Goal: Information Seeking & Learning: Learn about a topic

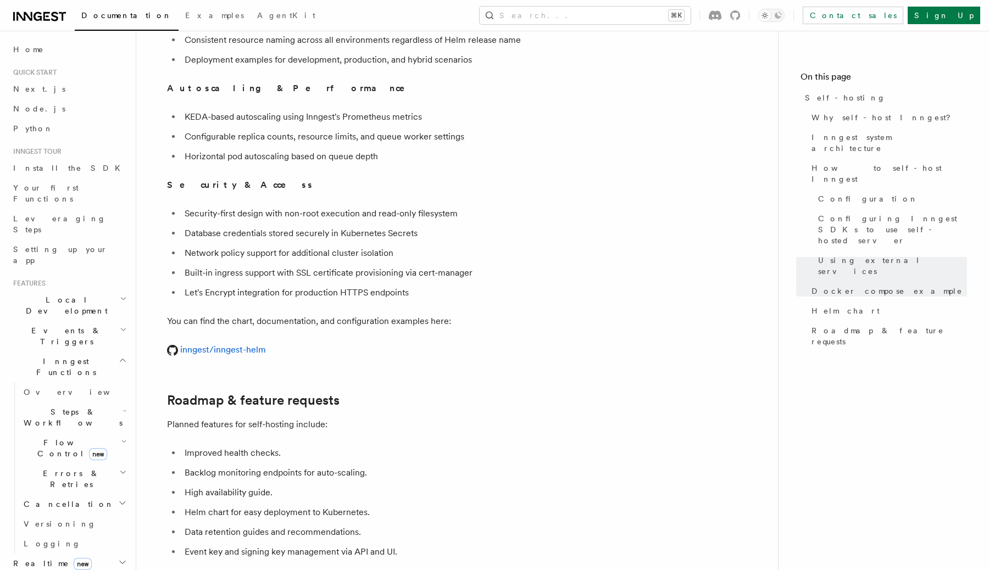
scroll to position [3906, 0]
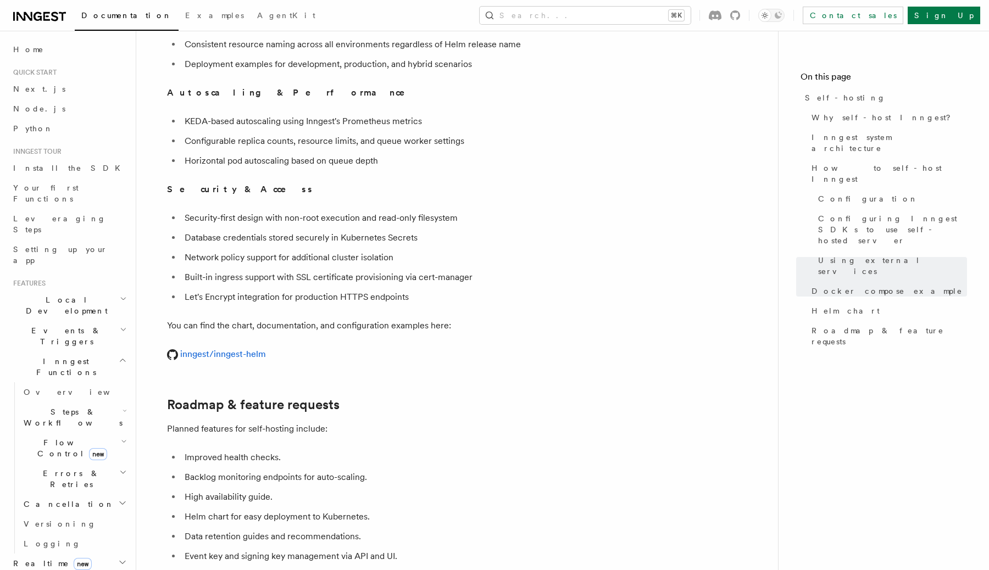
click at [80, 407] on span "Steps & Workflows" at bounding box center [70, 418] width 103 height 22
click at [70, 498] on span "Wait for events" at bounding box center [66, 508] width 65 height 20
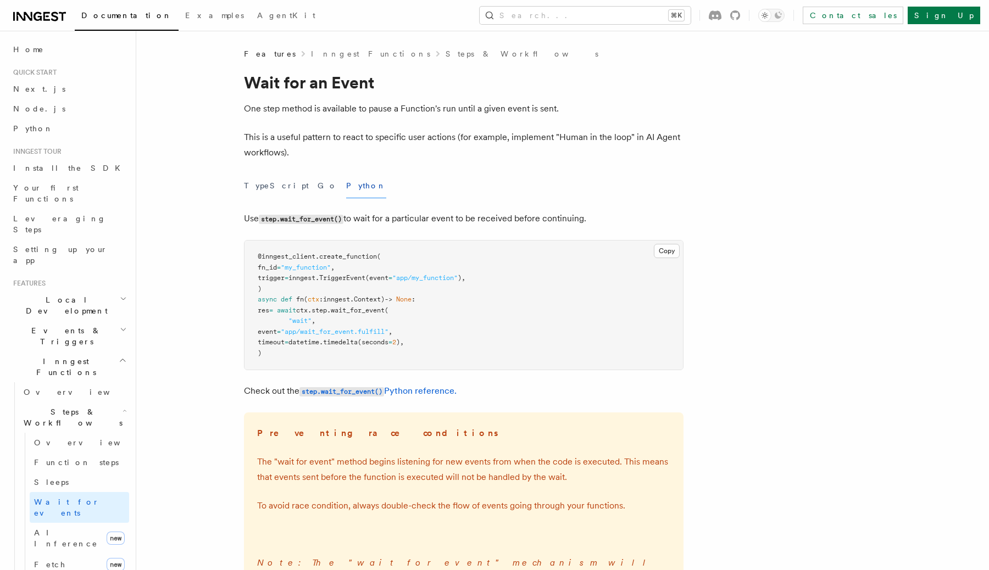
click at [85, 407] on span "Steps & Workflows" at bounding box center [70, 418] width 103 height 22
click at [196, 338] on article "Features Inngest Functions Steps & Workflows Wait for an Event One step method …" at bounding box center [534, 446] width 761 height 796
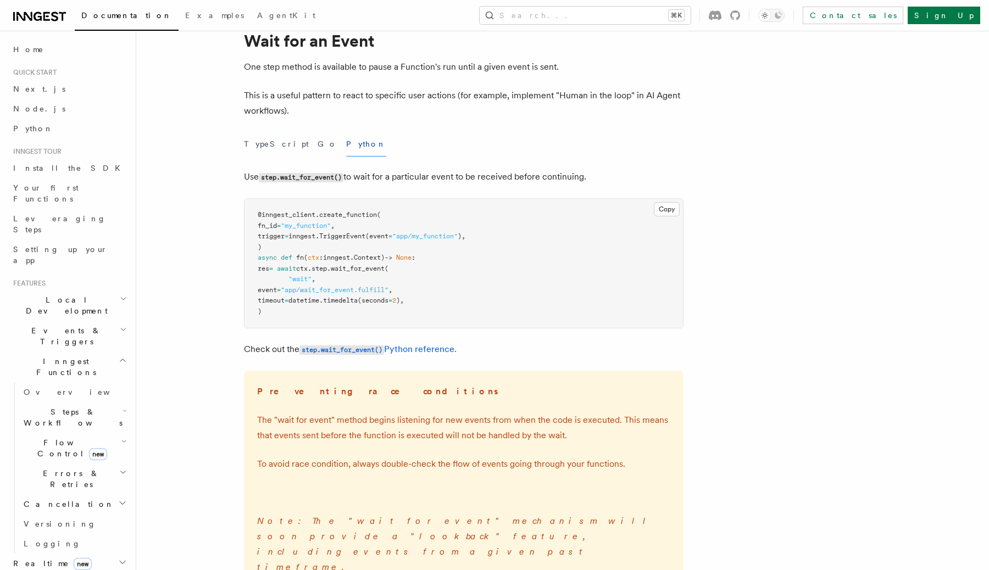
scroll to position [24, 0]
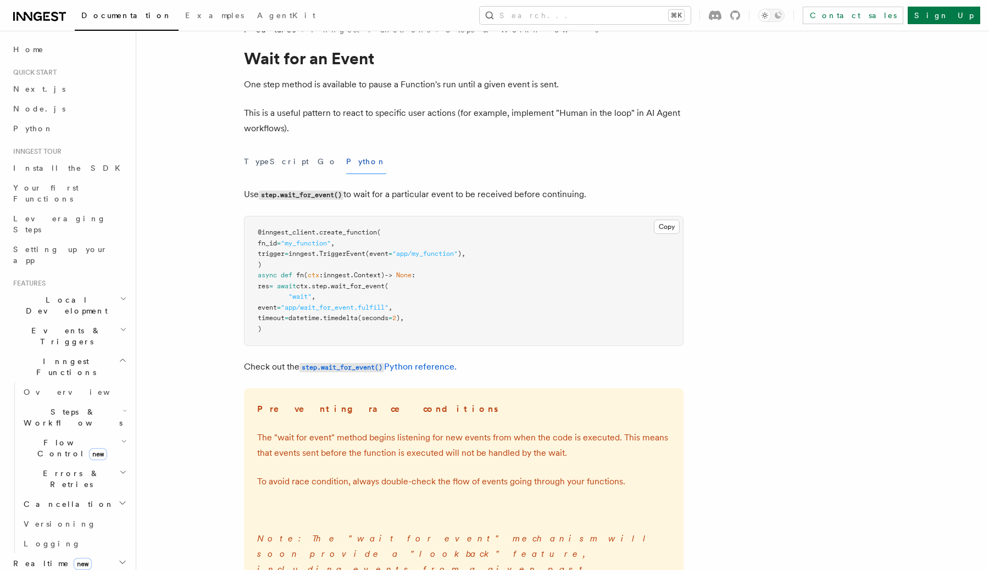
click at [495, 194] on p "Use step.wait_for_event() to wait for a particular event to be received before …" at bounding box center [464, 195] width 440 height 16
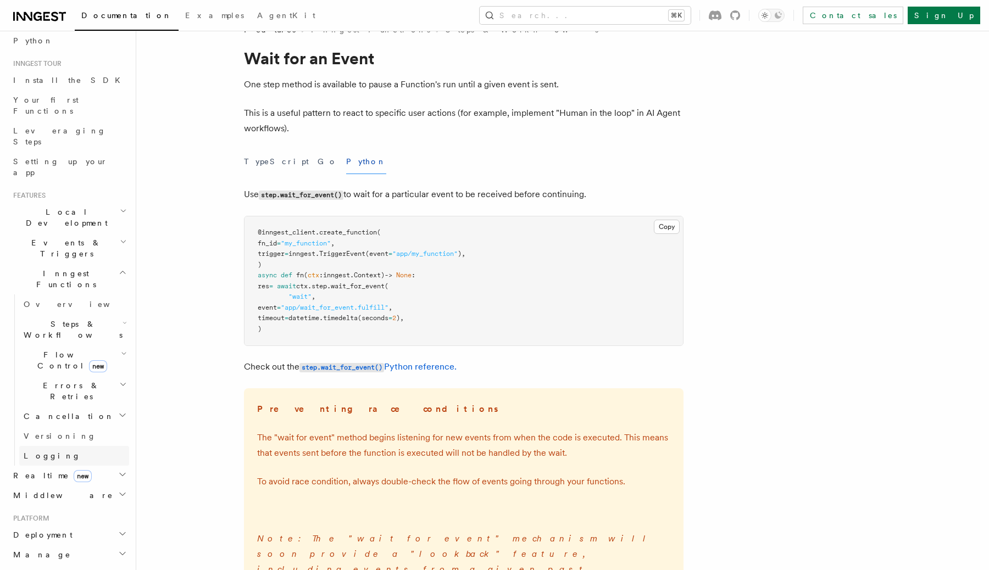
scroll to position [90, 0]
click at [82, 445] on link "Logging" at bounding box center [74, 455] width 110 height 20
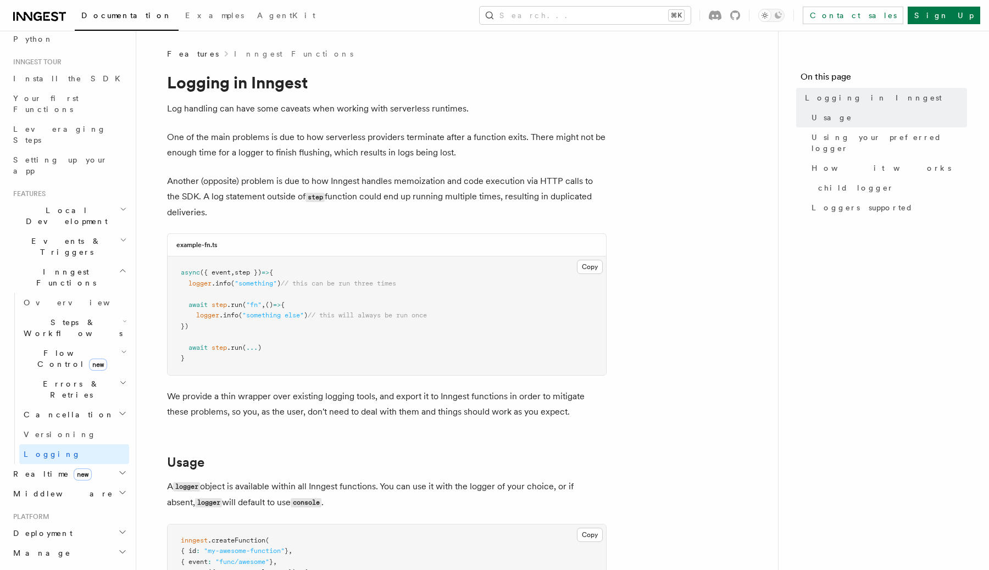
click at [87, 464] on h2 "Realtime new" at bounding box center [69, 474] width 120 height 20
click at [75, 484] on link "Overview" at bounding box center [74, 494] width 110 height 20
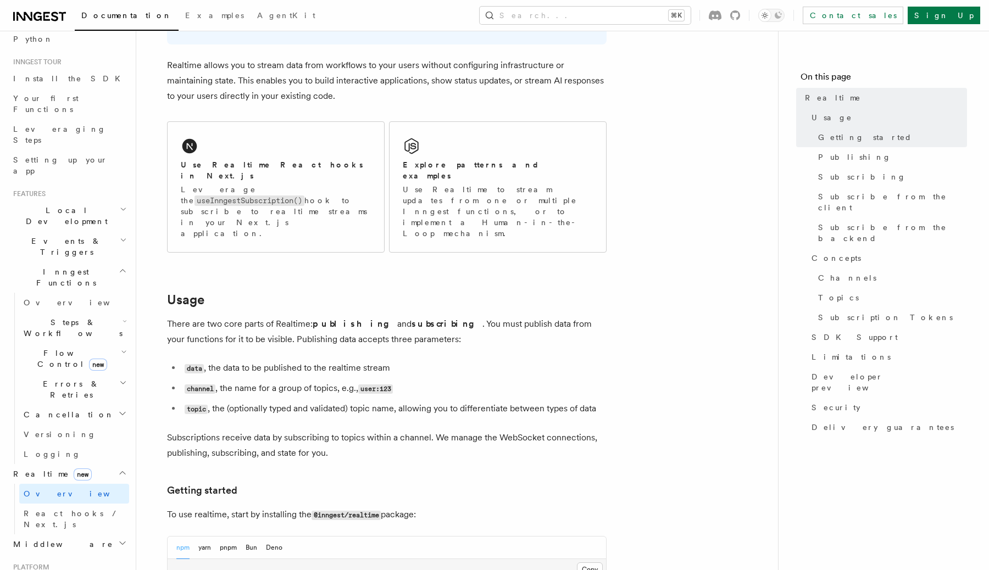
scroll to position [124, 0]
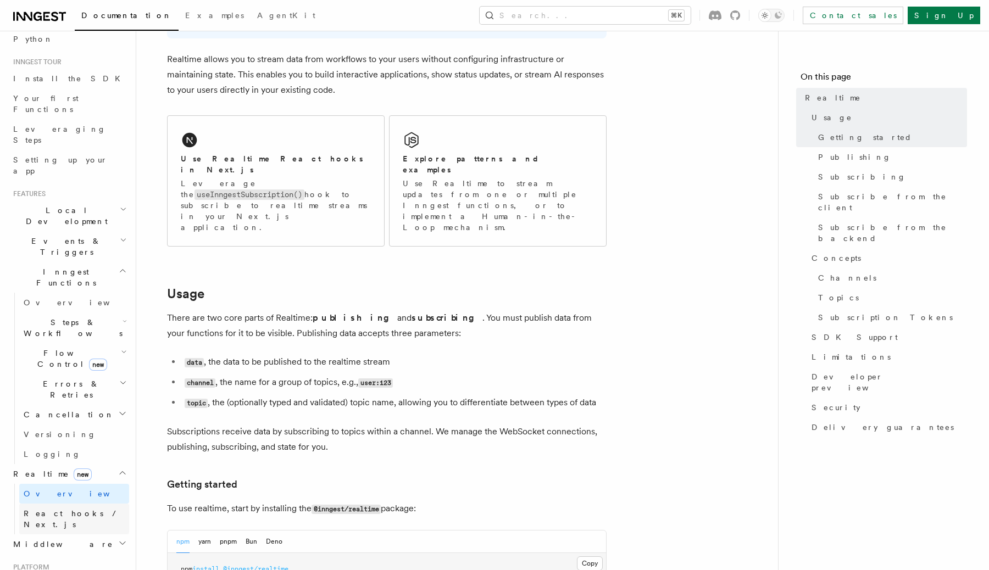
click at [92, 509] on span "React hooks / Next.js" at bounding box center [72, 519] width 97 height 20
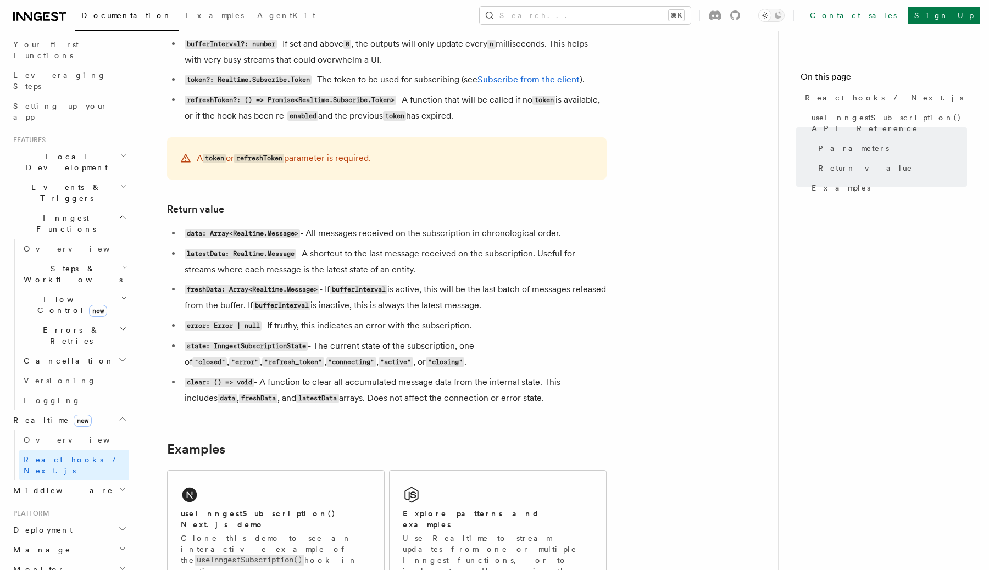
scroll to position [144, 0]
click at [83, 480] on h2 "Middleware" at bounding box center [69, 490] width 120 height 20
click at [76, 520] on h2 "Deployment" at bounding box center [69, 530] width 120 height 20
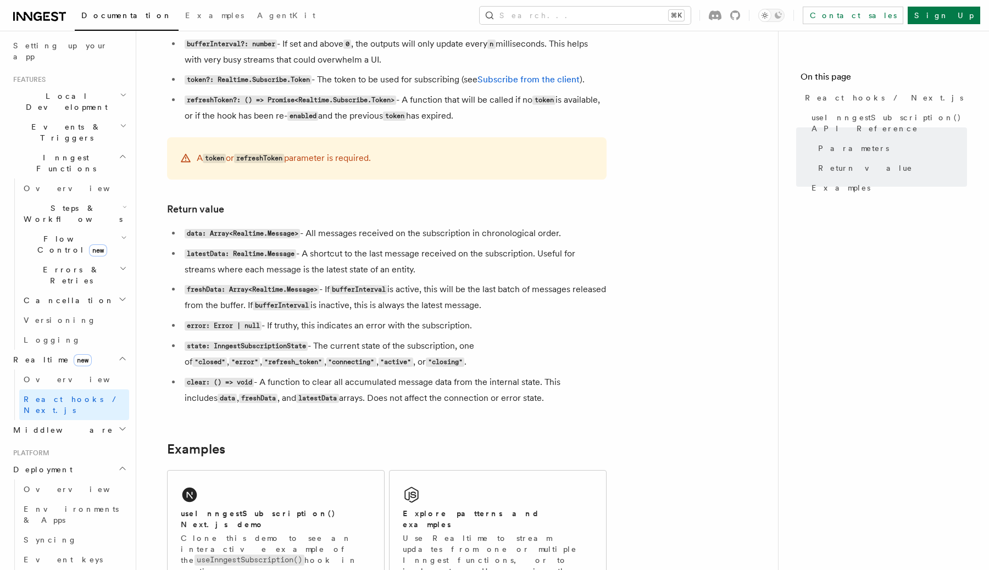
scroll to position [221, 0]
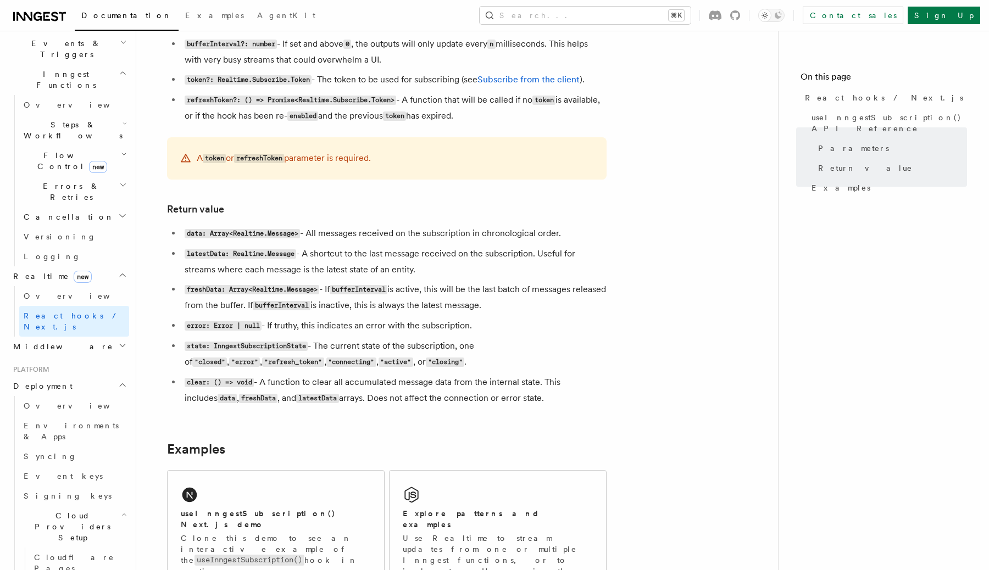
scroll to position [300, 0]
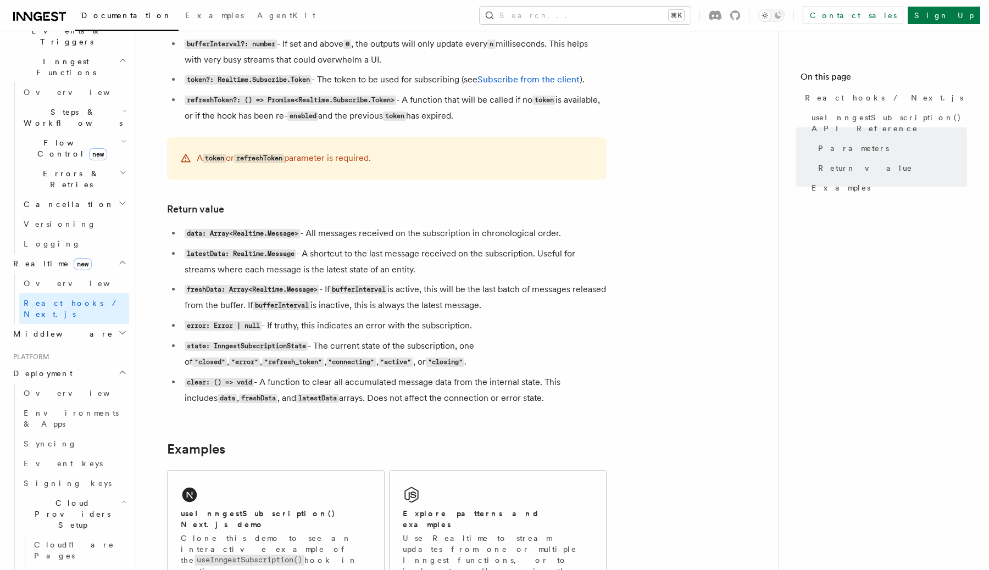
click at [107, 493] on h2 "Cloud Providers Setup" at bounding box center [74, 514] width 110 height 42
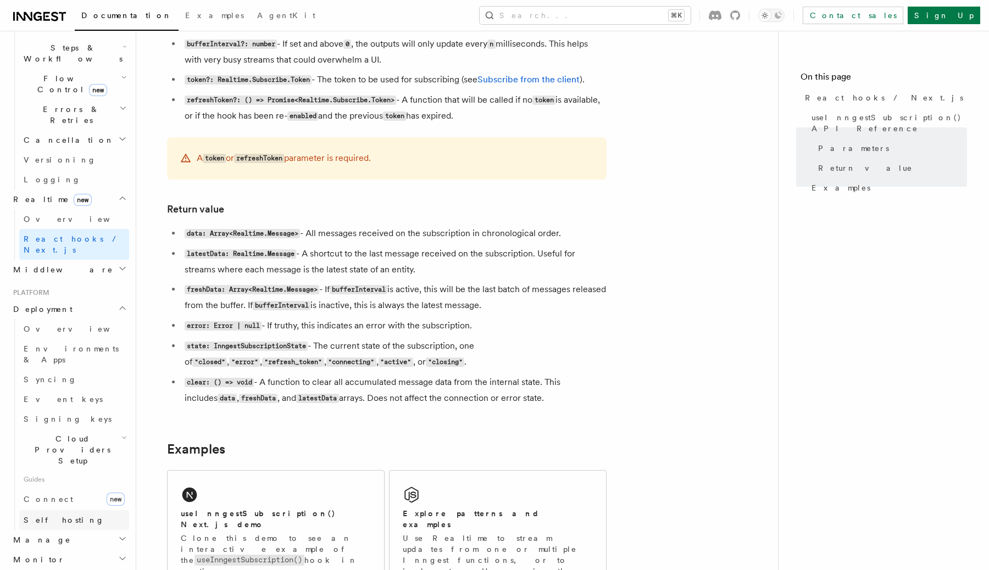
scroll to position [368, 0]
click at [97, 526] on h2 "Manage" at bounding box center [69, 536] width 120 height 20
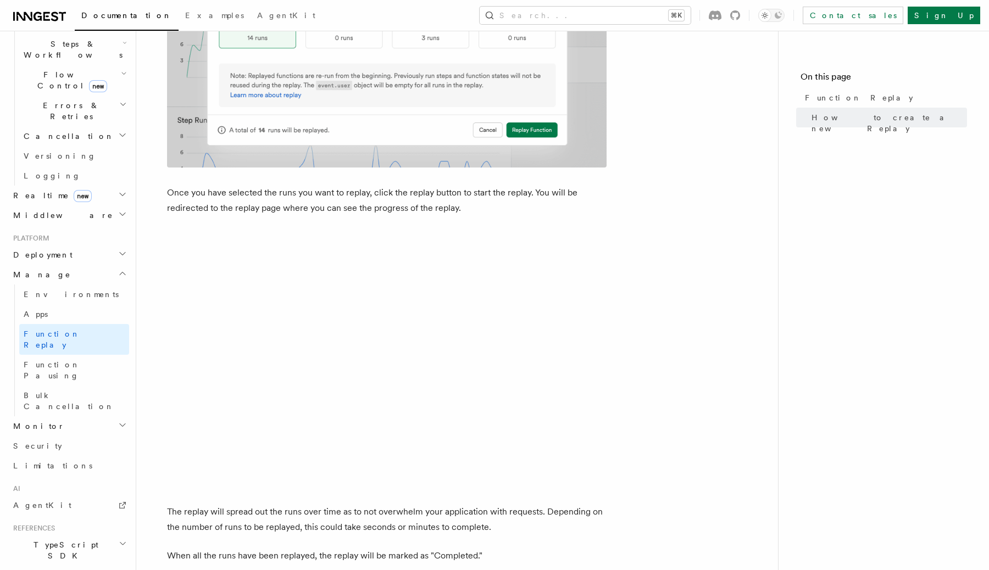
scroll to position [1551, 0]
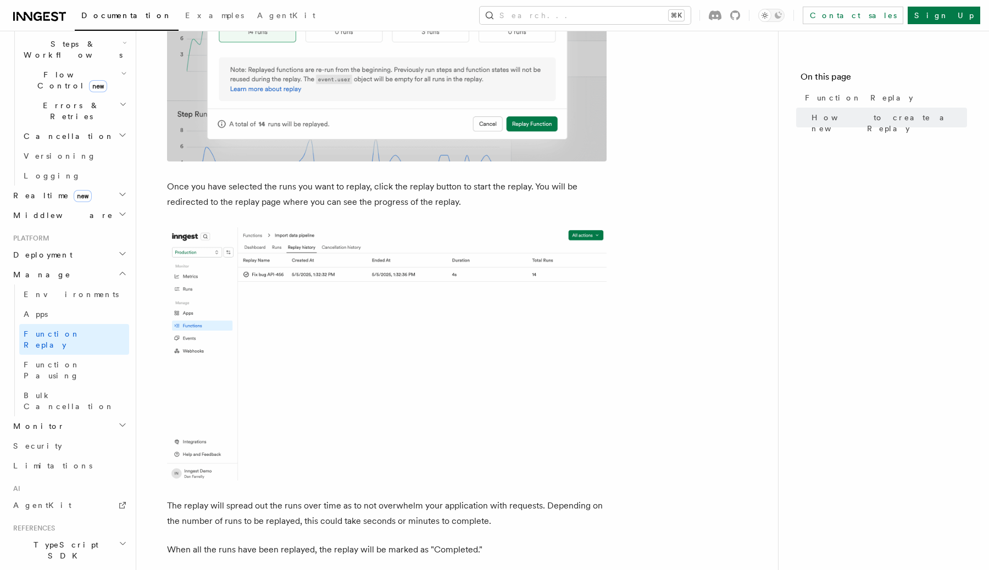
click at [77, 417] on h2 "Monitor" at bounding box center [69, 427] width 120 height 20
click at [73, 442] on span "Observability & metrics" at bounding box center [80, 452] width 113 height 20
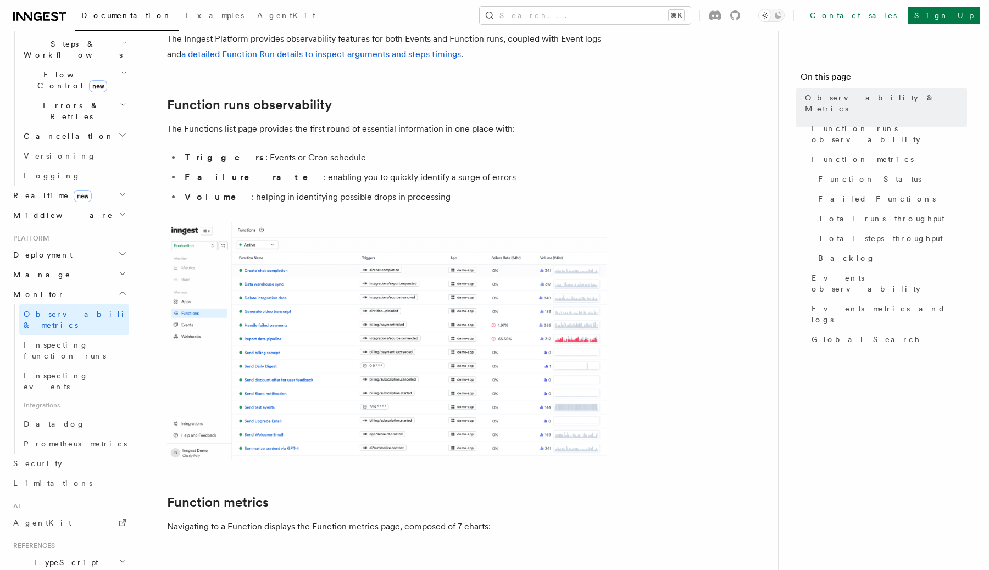
scroll to position [126, 0]
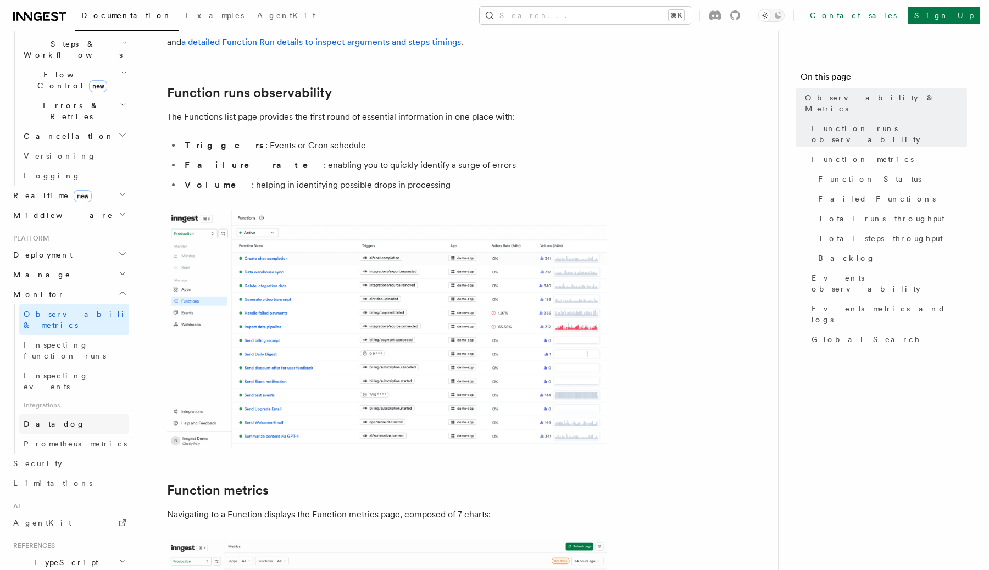
click at [77, 414] on link "Datadog" at bounding box center [74, 424] width 110 height 20
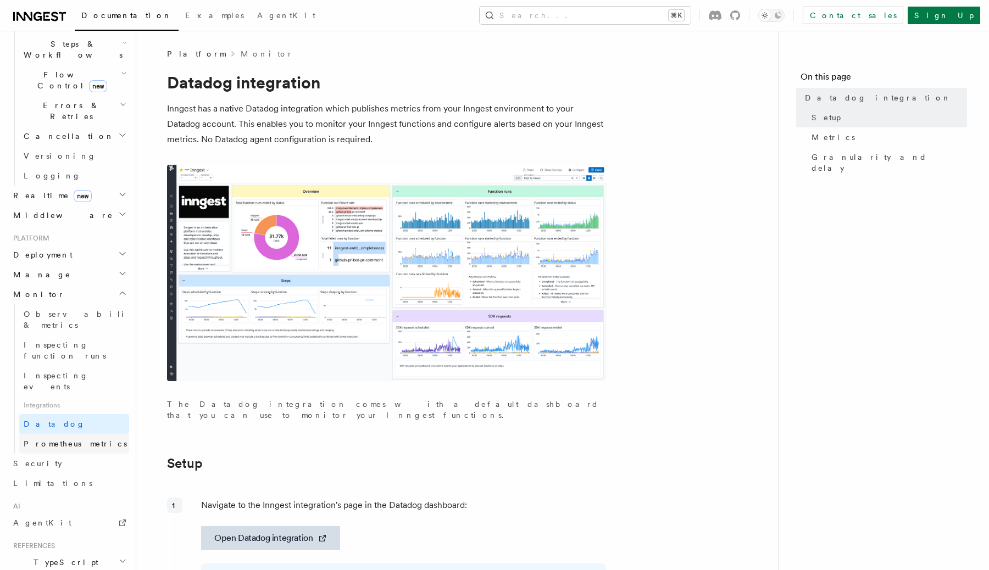
click at [78, 440] on span "Prometheus metrics" at bounding box center [75, 444] width 103 height 9
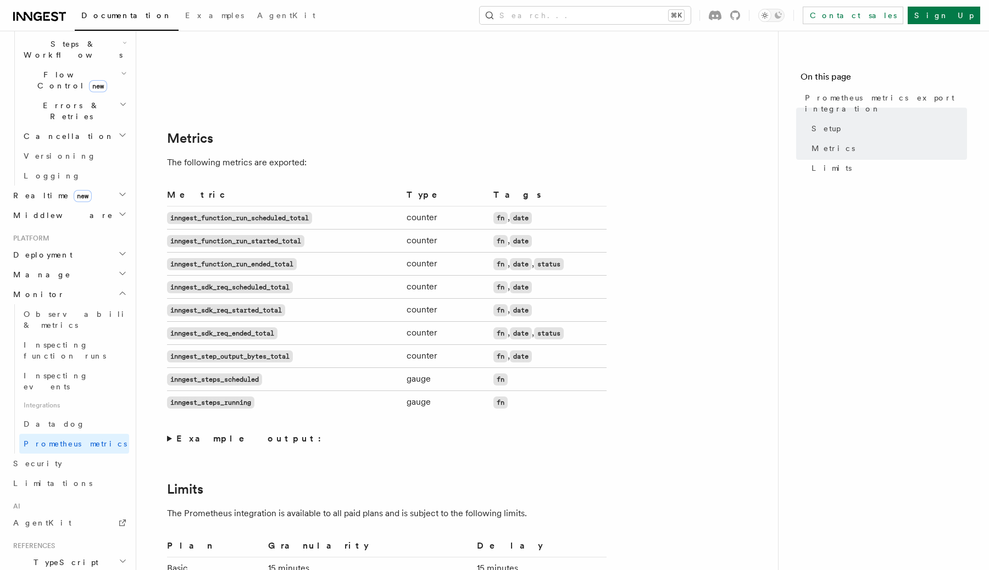
scroll to position [560, 0]
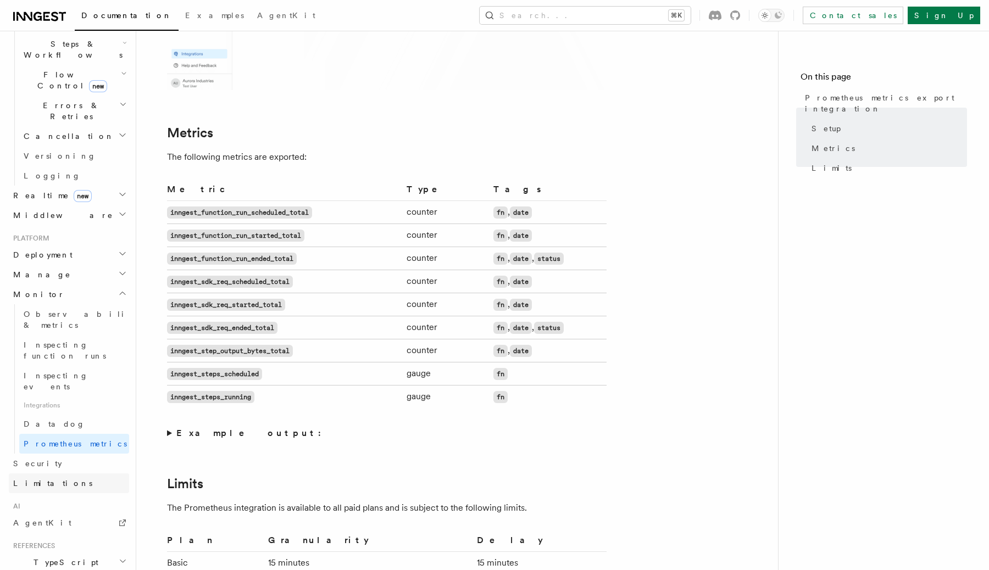
click at [82, 474] on link "Limitations" at bounding box center [69, 484] width 120 height 20
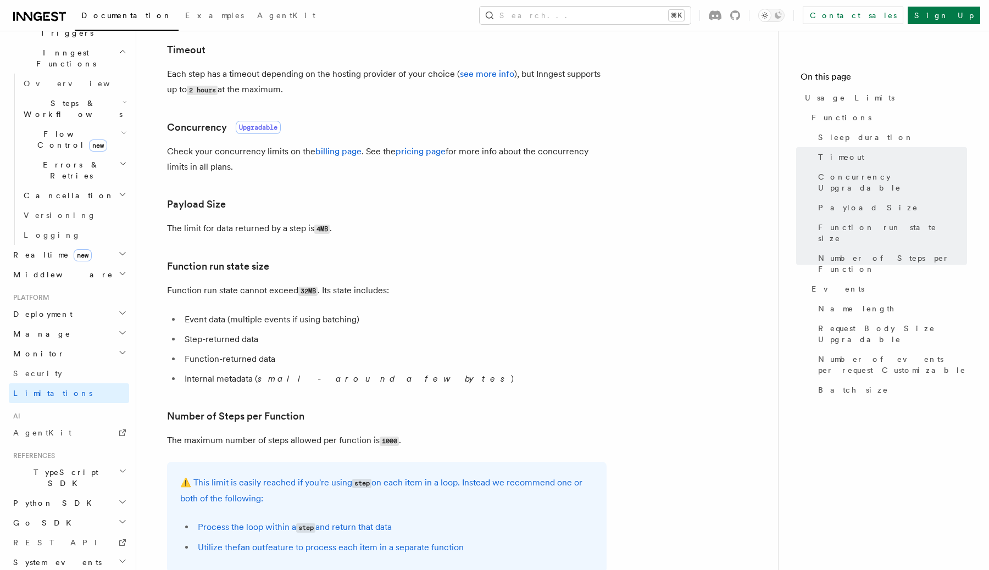
scroll to position [299, 0]
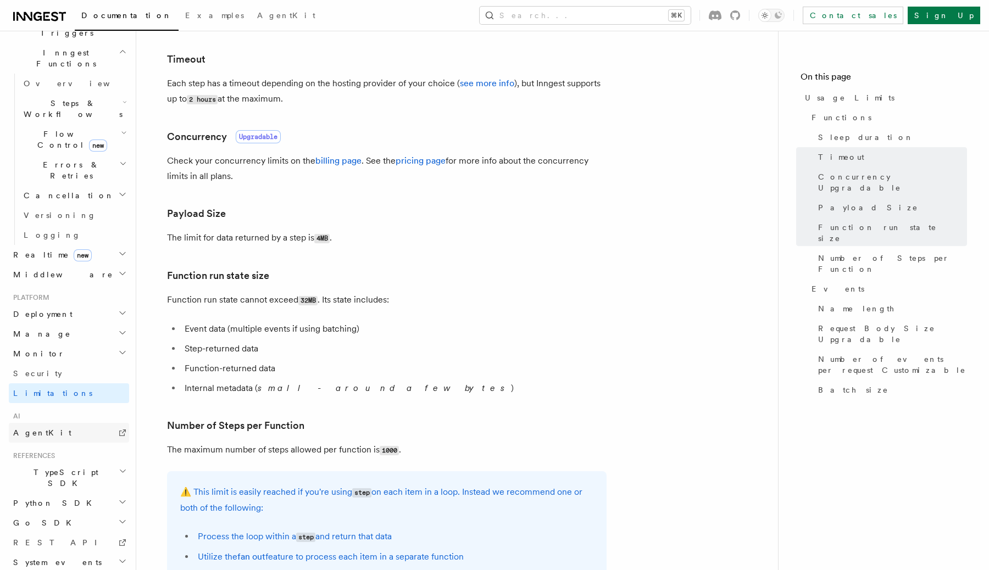
click at [53, 423] on link "AgentKit" at bounding box center [69, 433] width 120 height 20
drag, startPoint x: 345, startPoint y: 196, endPoint x: 351, endPoint y: 267, distance: 70.6
click at [350, 267] on article "Platform Usage Limits We have put some limits on the service to make sure we pr…" at bounding box center [457, 502] width 607 height 1507
click at [352, 267] on article "Platform Usage Limits We have put some limits on the service to make sure we pr…" at bounding box center [457, 502] width 607 height 1507
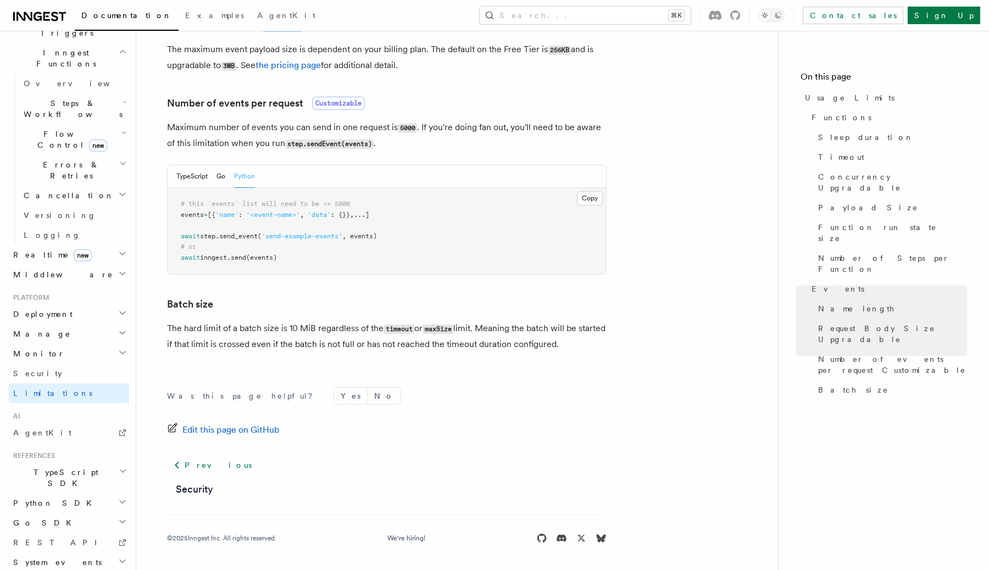
scroll to position [989, 0]
click at [91, 493] on h2 "Python SDK" at bounding box center [69, 503] width 120 height 20
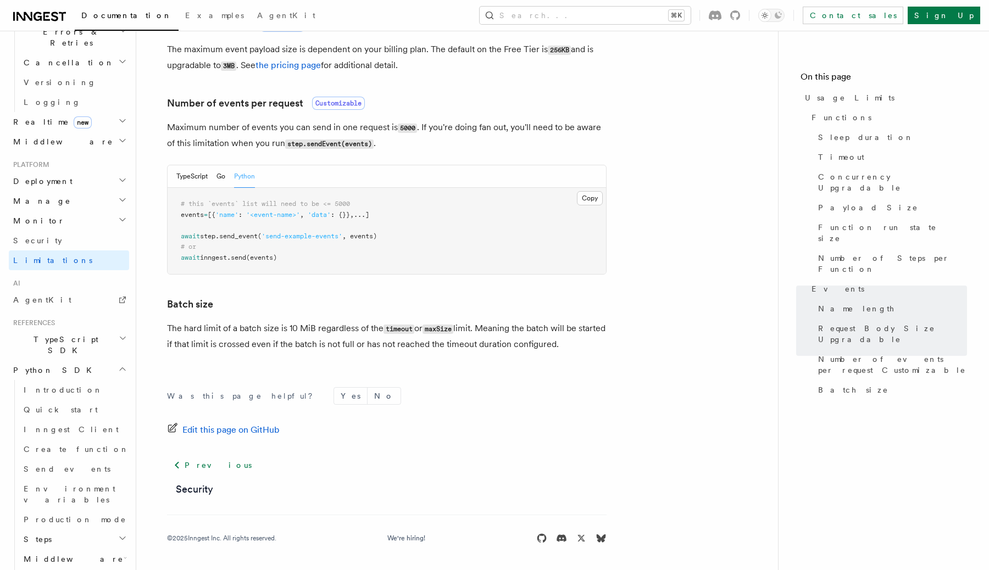
scroll to position [446, 0]
click at [91, 526] on h2 "Steps" at bounding box center [74, 536] width 110 height 20
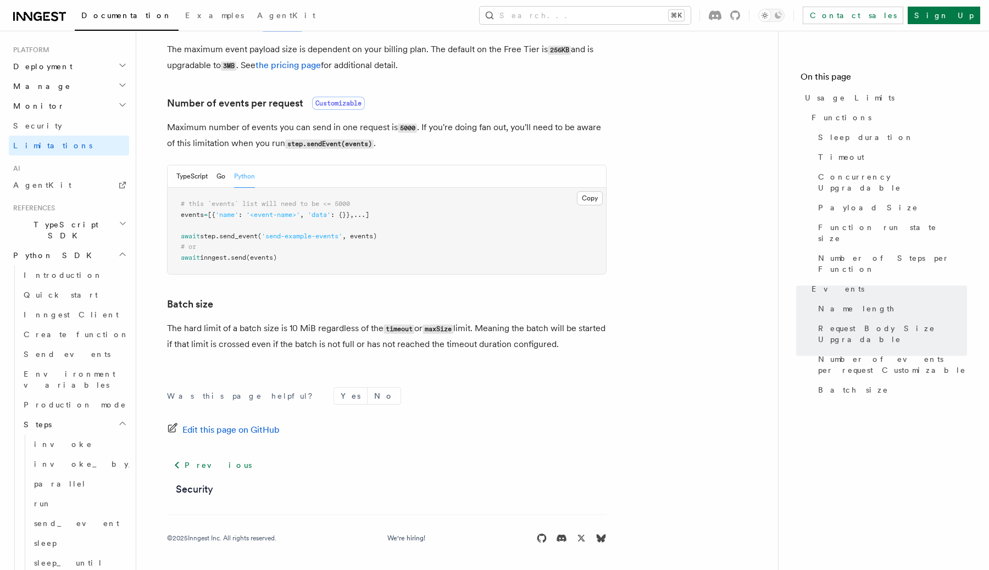
scroll to position [574, 0]
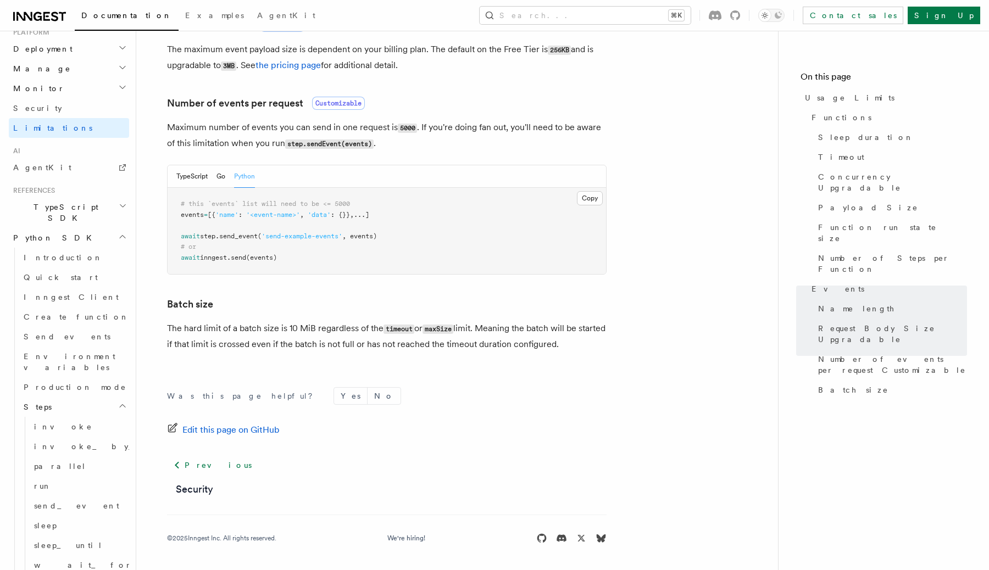
click at [98, 397] on h2 "Steps" at bounding box center [74, 407] width 110 height 20
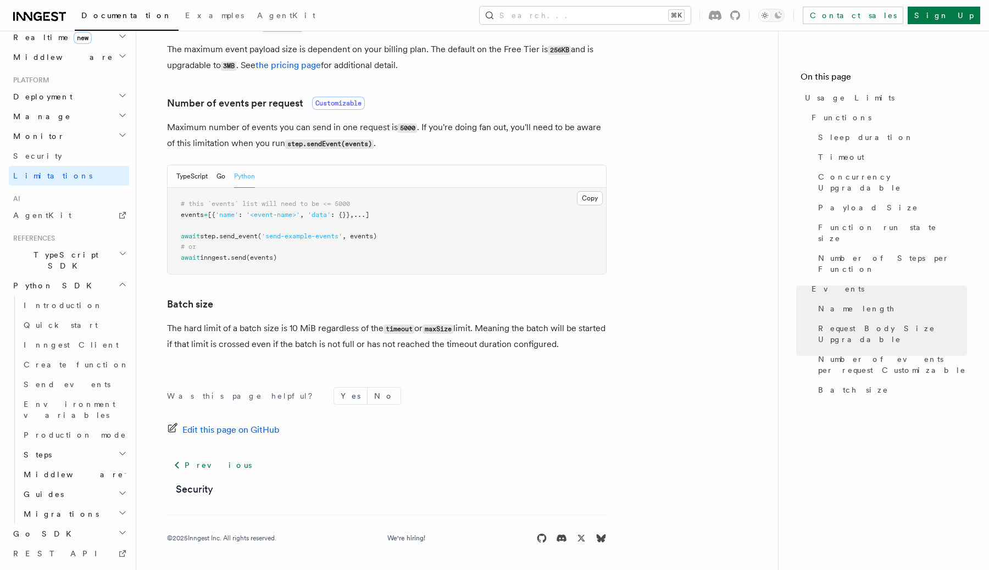
click at [93, 465] on h2 "Middleware" at bounding box center [74, 475] width 110 height 20
click at [65, 504] on link "Lifecycle" at bounding box center [79, 514] width 99 height 20
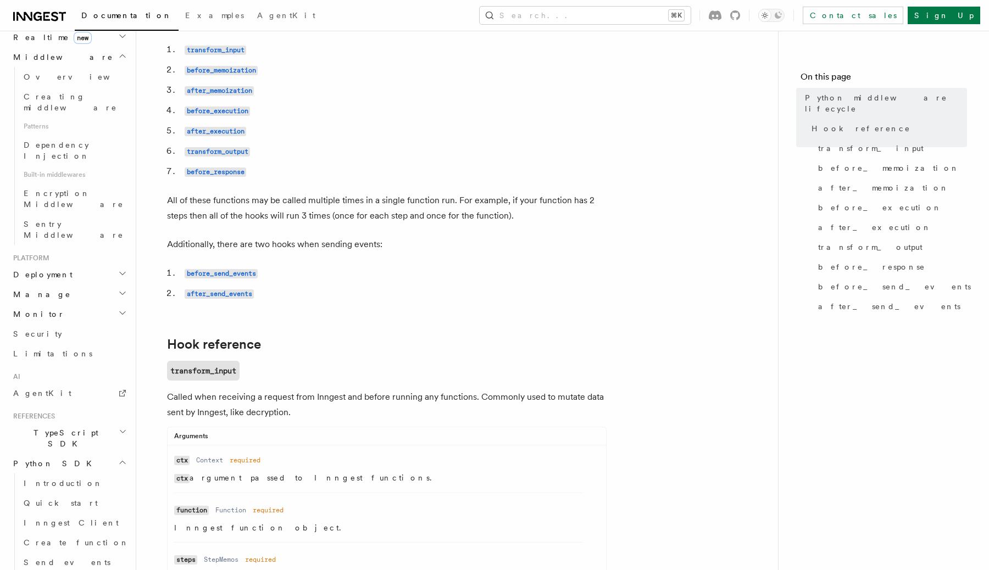
scroll to position [90, 0]
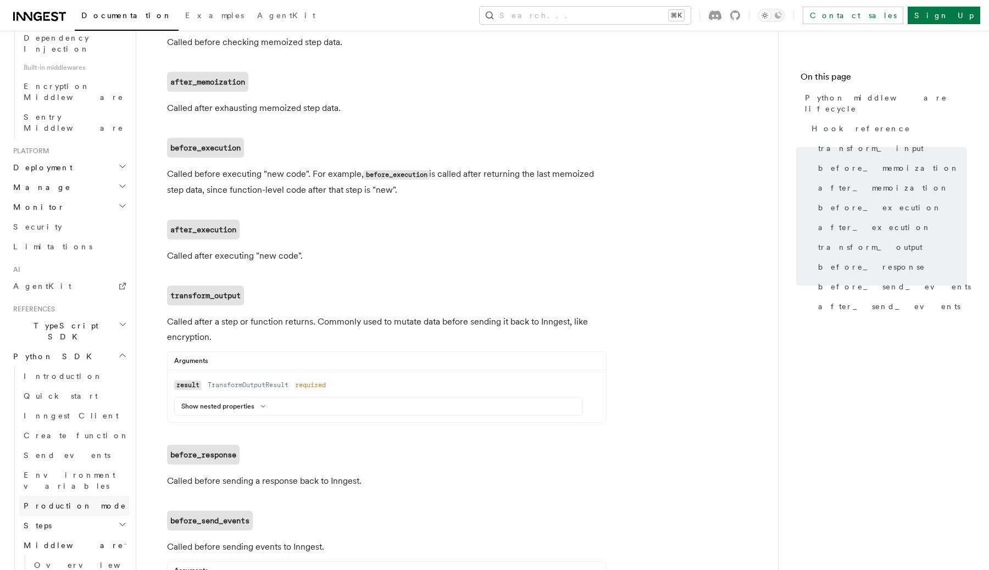
scroll to position [654, 0]
